Goal: Information Seeking & Learning: Learn about a topic

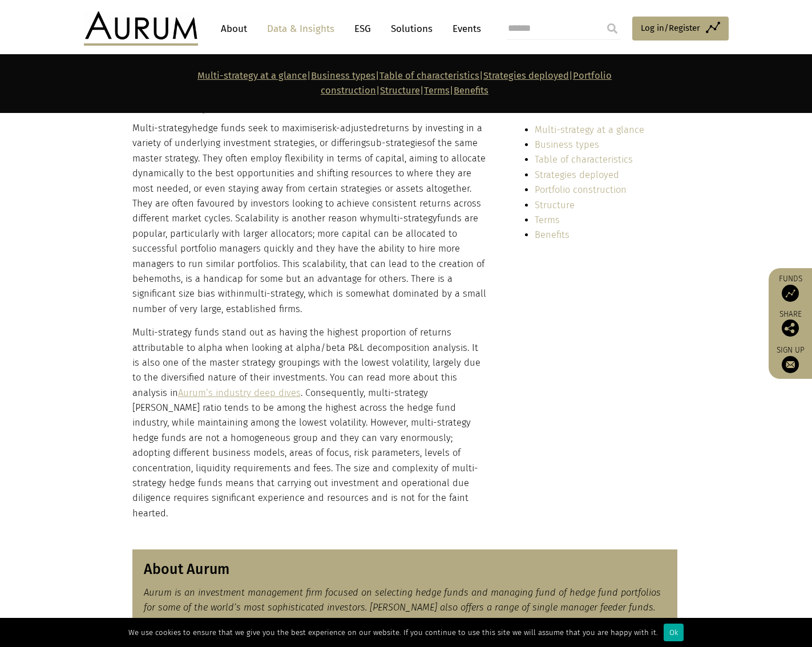
scroll to position [171, 0]
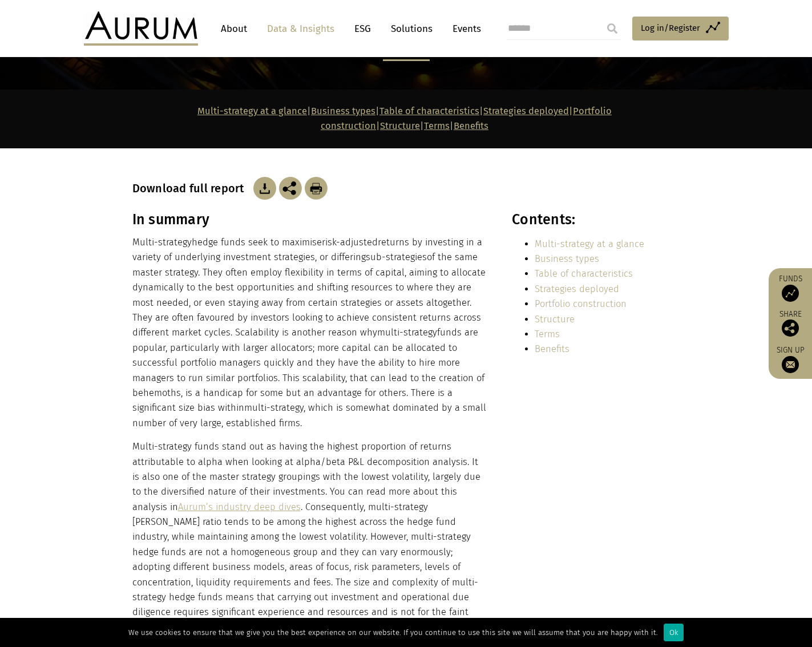
click at [288, 323] on p "Multi-strategy hedge funds seek to maximise risk-adjusted returns by investing …" at bounding box center [309, 333] width 355 height 196
click at [424, 246] on p "Multi-strategy hedge funds seek to maximise risk-adjusted returns by investing …" at bounding box center [309, 333] width 355 height 196
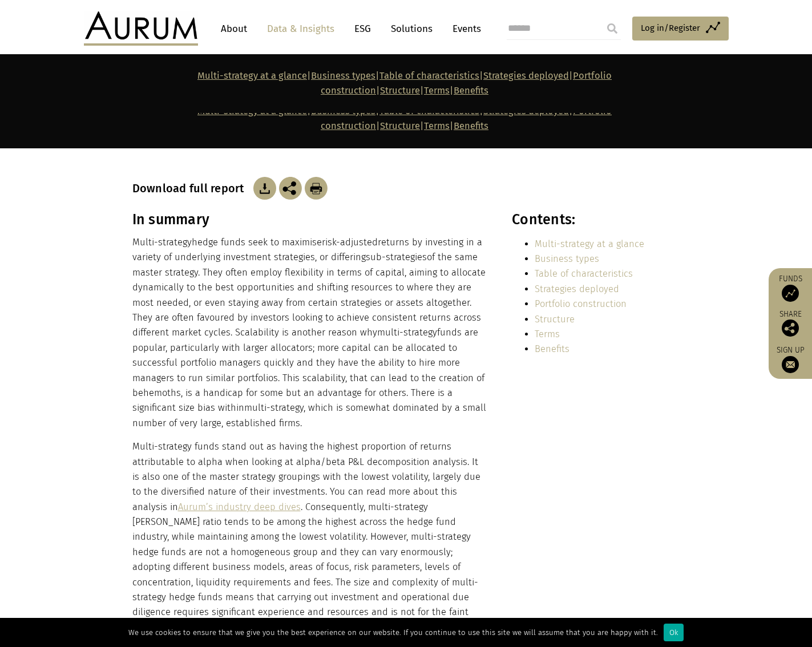
scroll to position [285, 0]
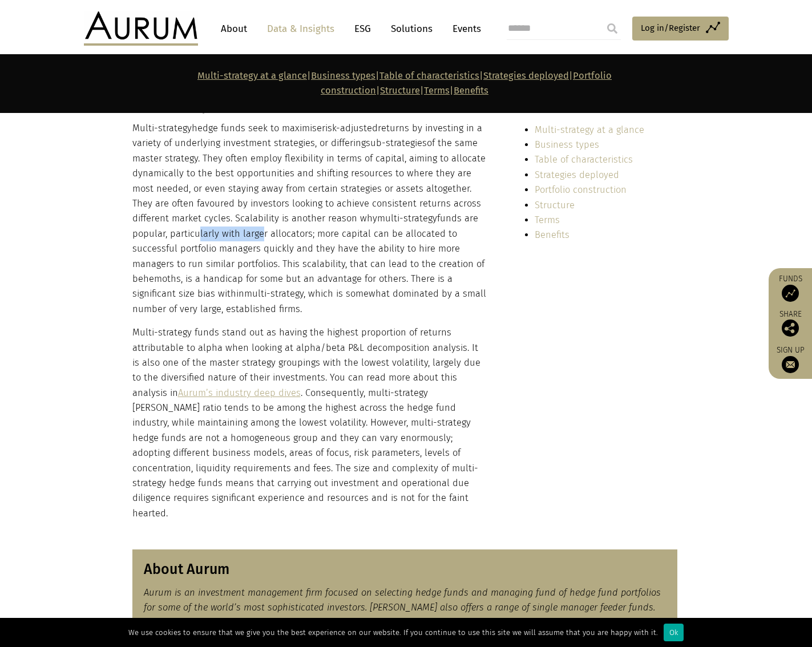
drag, startPoint x: 155, startPoint y: 208, endPoint x: 226, endPoint y: 219, distance: 72.2
click at [223, 219] on p "Multi-strategy hedge funds seek to maximise risk-adjusted returns by investing …" at bounding box center [309, 219] width 355 height 196
click at [234, 218] on p "Multi-strategy hedge funds seek to maximise risk-adjusted returns by investing …" at bounding box center [309, 219] width 355 height 196
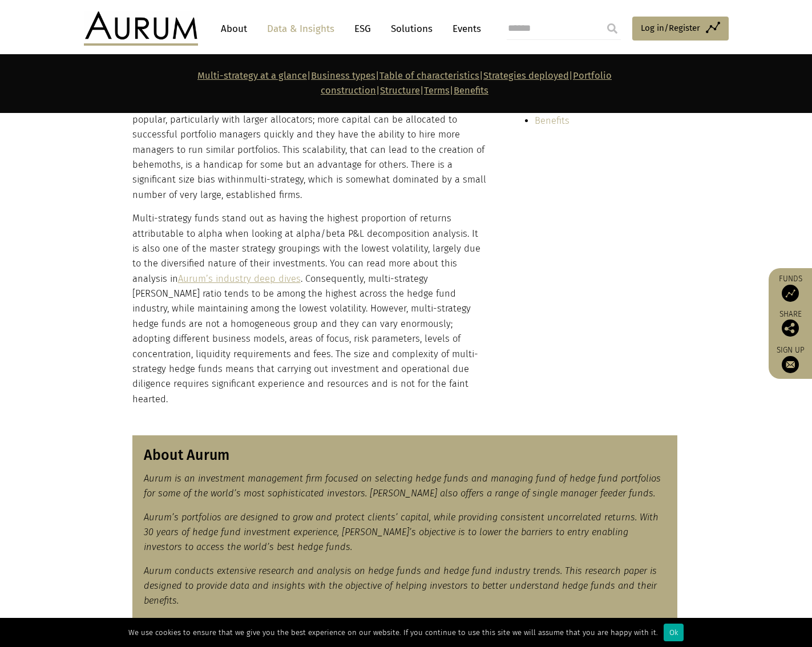
click at [386, 289] on p "Multi-strategy funds stand out as having the highest proportion of returns attr…" at bounding box center [309, 309] width 355 height 196
drag, startPoint x: 204, startPoint y: 300, endPoint x: 342, endPoint y: 300, distance: 137.6
click at [342, 300] on p "Multi-strategy funds stand out as having the highest proportion of returns attr…" at bounding box center [309, 309] width 355 height 196
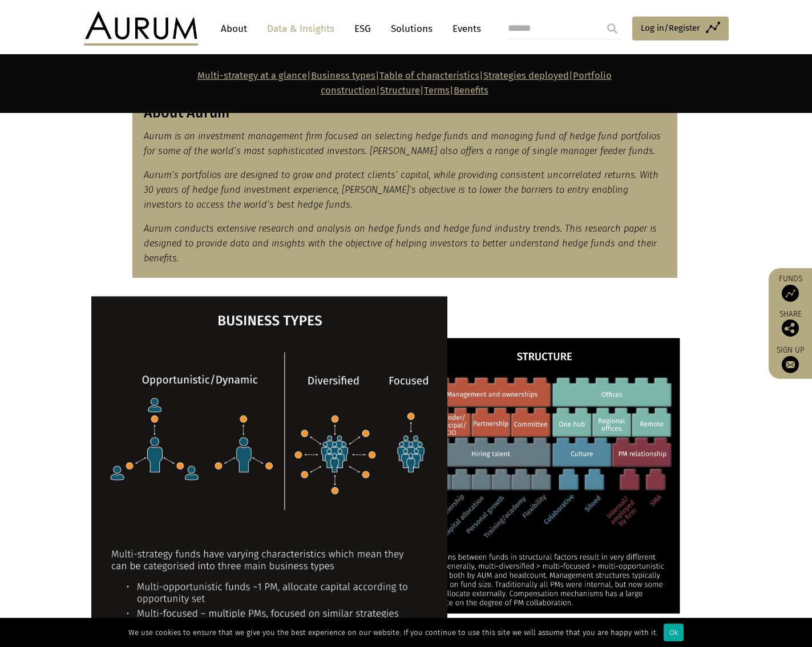
scroll to position [856, 0]
